Goal: Navigation & Orientation: Find specific page/section

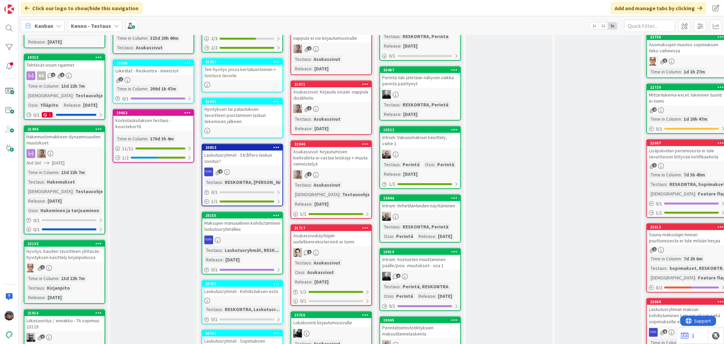
scroll to position [340, 0]
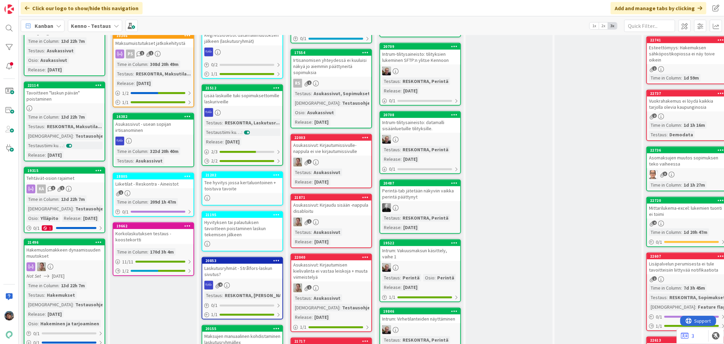
click at [352, 158] on div "1" at bounding box center [331, 162] width 80 height 9
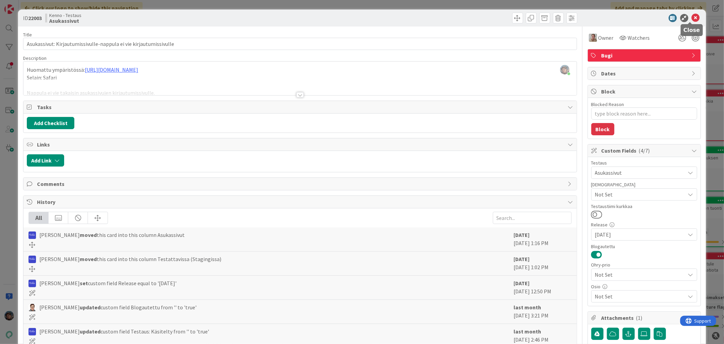
click at [692, 16] on icon at bounding box center [696, 18] width 8 height 8
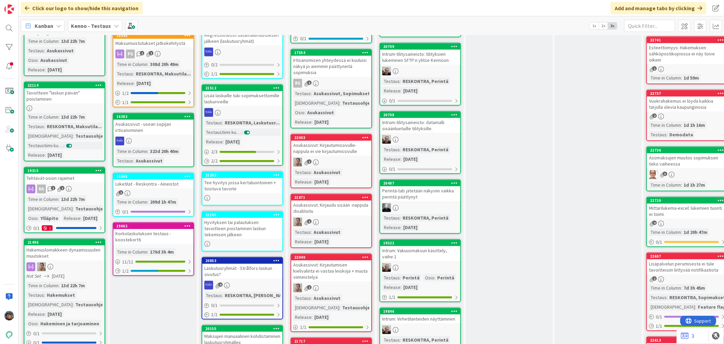
click at [282, 221] on div "Hyvityksen tai palautuksen tavoitteen poistaminen laskun tekemisen jälkeen" at bounding box center [242, 228] width 80 height 21
click at [306, 217] on div "1" at bounding box center [331, 221] width 80 height 9
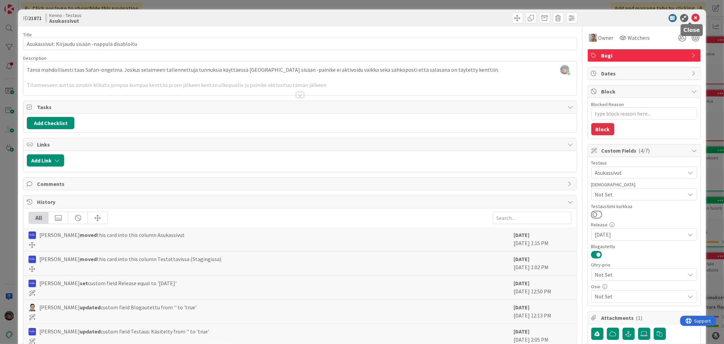
click at [692, 15] on icon at bounding box center [696, 18] width 8 height 8
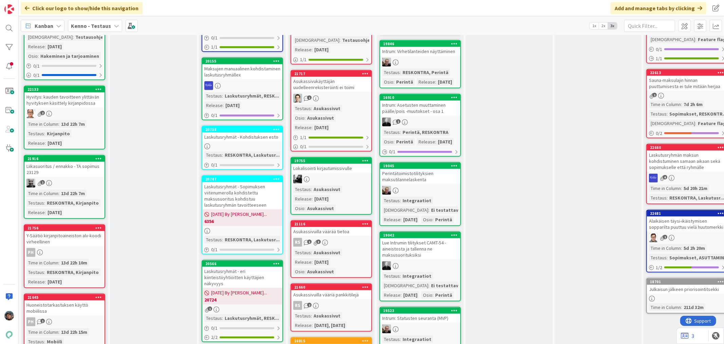
scroll to position [641, 0]
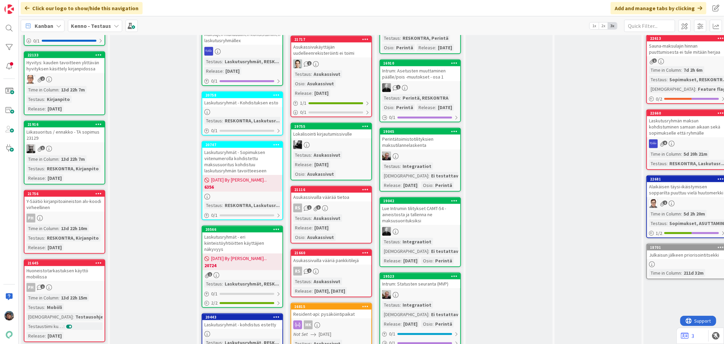
click at [345, 129] on div "Lokalisointi kirjautumissivulle" at bounding box center [331, 133] width 80 height 9
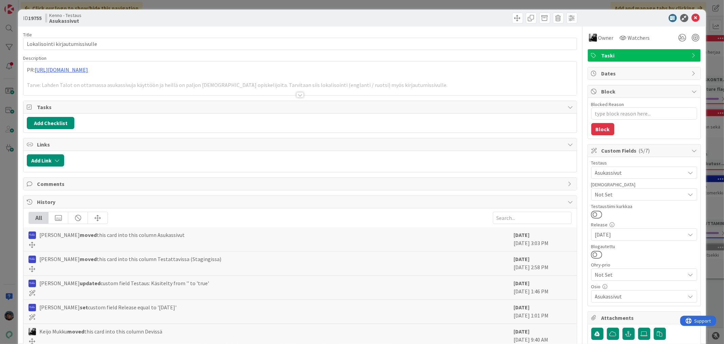
click at [298, 95] on div at bounding box center [300, 94] width 7 height 5
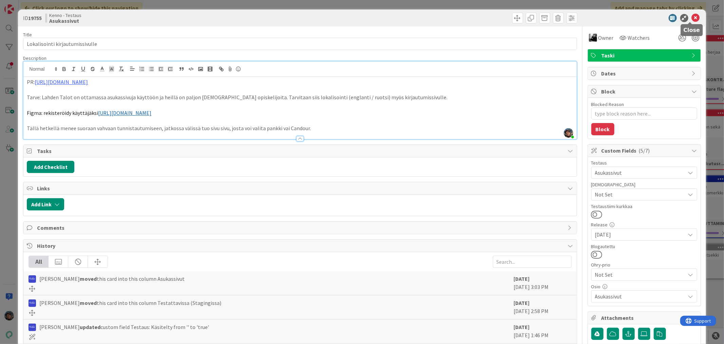
click at [692, 20] on icon at bounding box center [696, 18] width 8 height 8
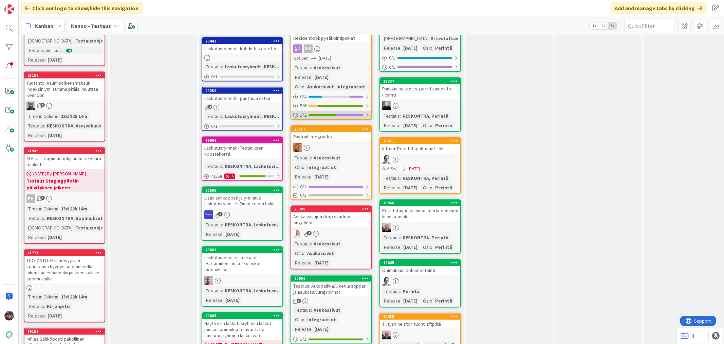
scroll to position [905, 0]
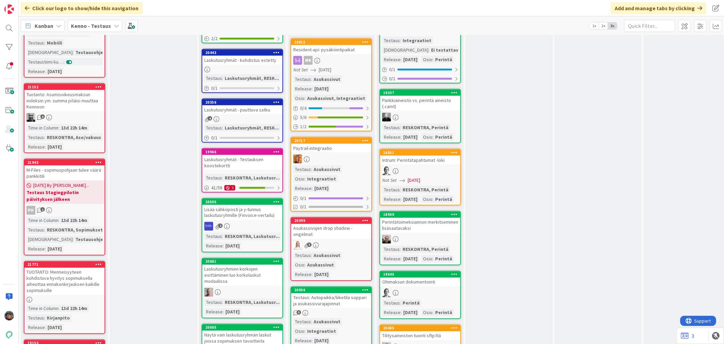
click at [339, 165] on div "Testaus : Asukassivut Osio : Integraatiot Release : [DATE]" at bounding box center [331, 178] width 76 height 26
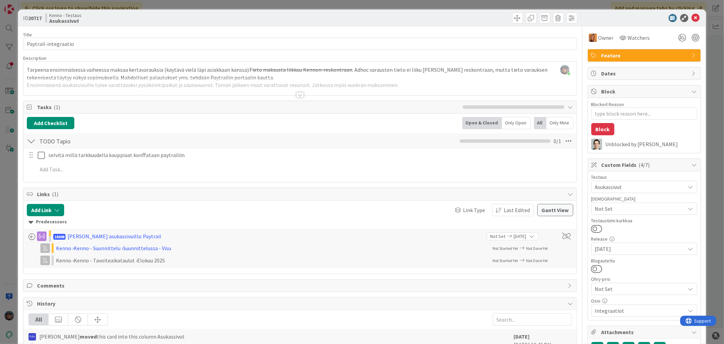
click at [298, 95] on div at bounding box center [300, 94] width 7 height 5
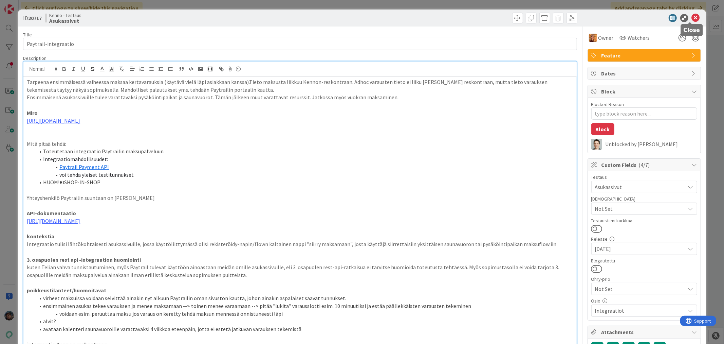
click at [692, 17] on icon at bounding box center [696, 18] width 8 height 8
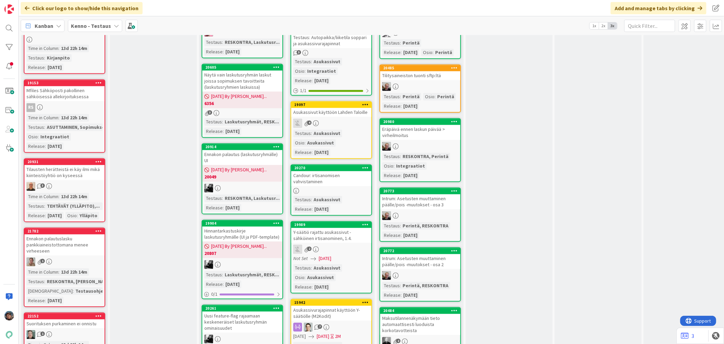
scroll to position [1170, 0]
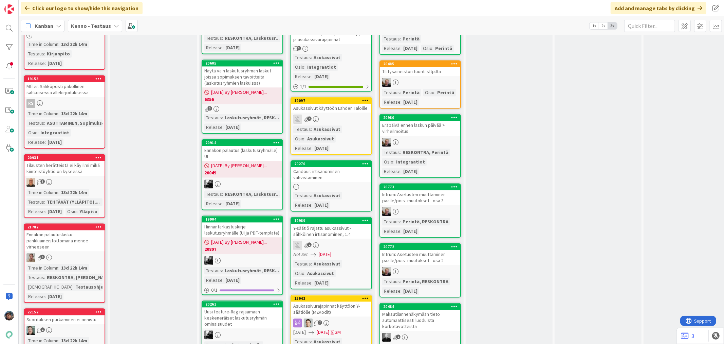
click at [352, 260] on div "Testaus : Asukassivut Osio : Asukassivut Release : [DATE]" at bounding box center [331, 273] width 76 height 26
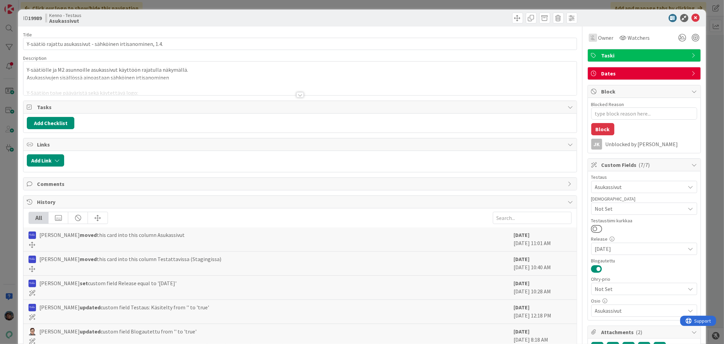
click at [297, 93] on div at bounding box center [300, 94] width 7 height 5
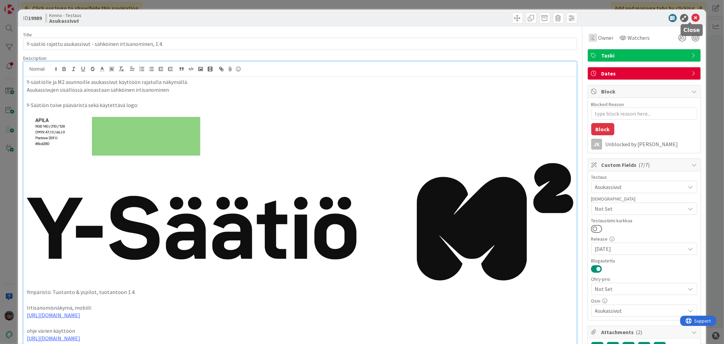
click at [692, 18] on icon at bounding box center [696, 18] width 8 height 8
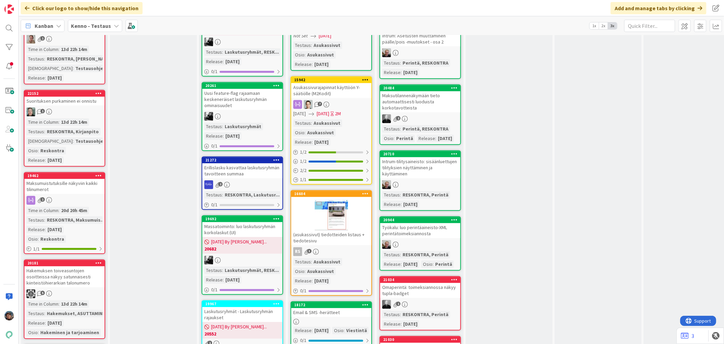
scroll to position [1472, 0]
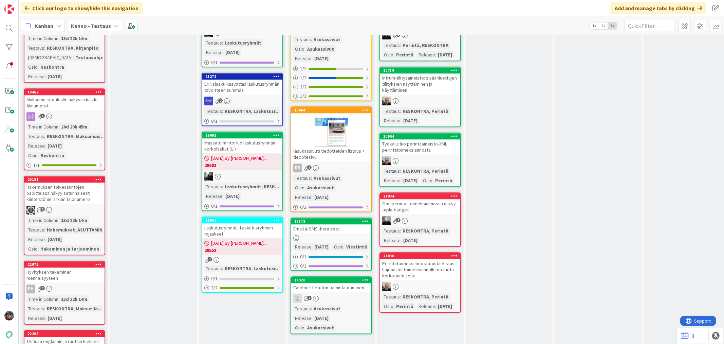
click at [347, 243] on div "Release : [DATE] Osio : Viestintä" at bounding box center [331, 246] width 76 height 7
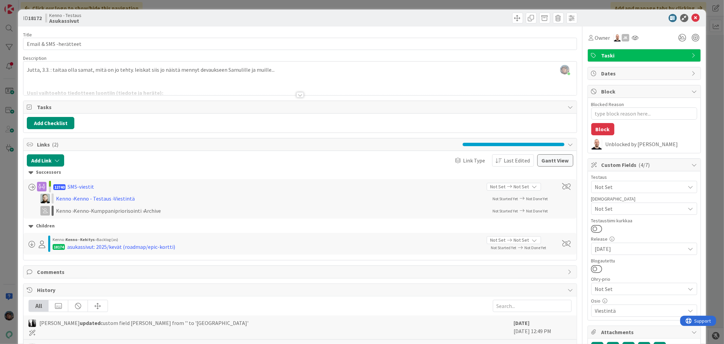
click at [297, 97] on div at bounding box center [300, 94] width 7 height 5
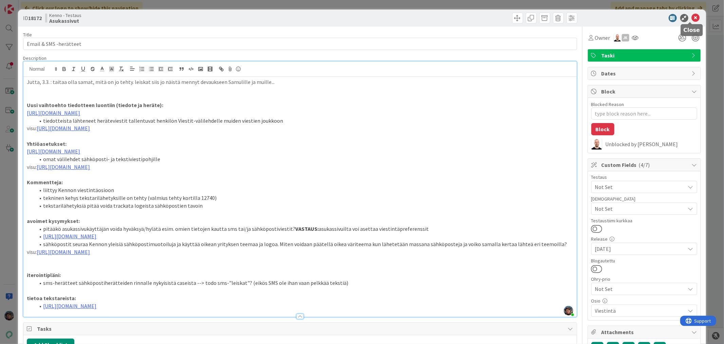
click at [693, 16] on icon at bounding box center [696, 18] width 8 height 8
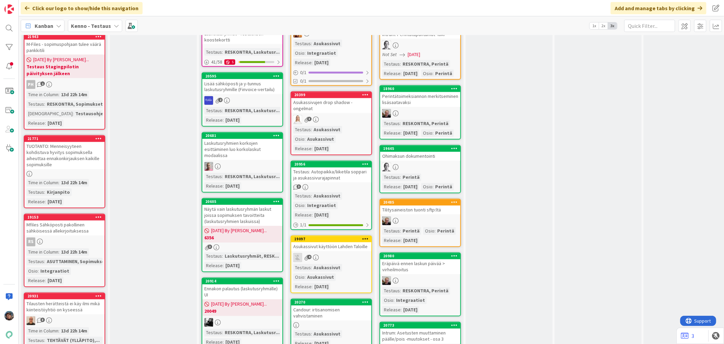
scroll to position [1019, 0]
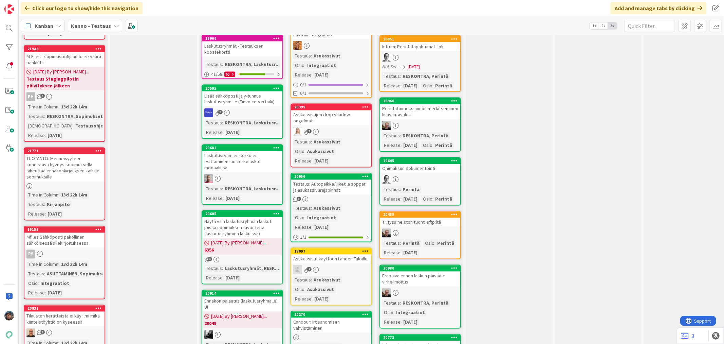
click at [335, 197] on div "3" at bounding box center [331, 200] width 80 height 6
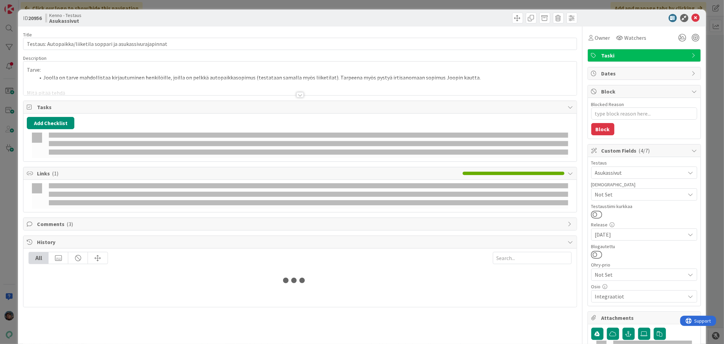
type textarea "x"
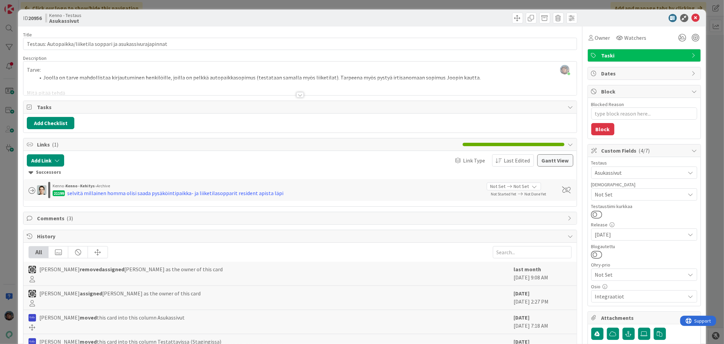
click at [297, 93] on div at bounding box center [300, 94] width 7 height 5
